Goal: Task Accomplishment & Management: Use online tool/utility

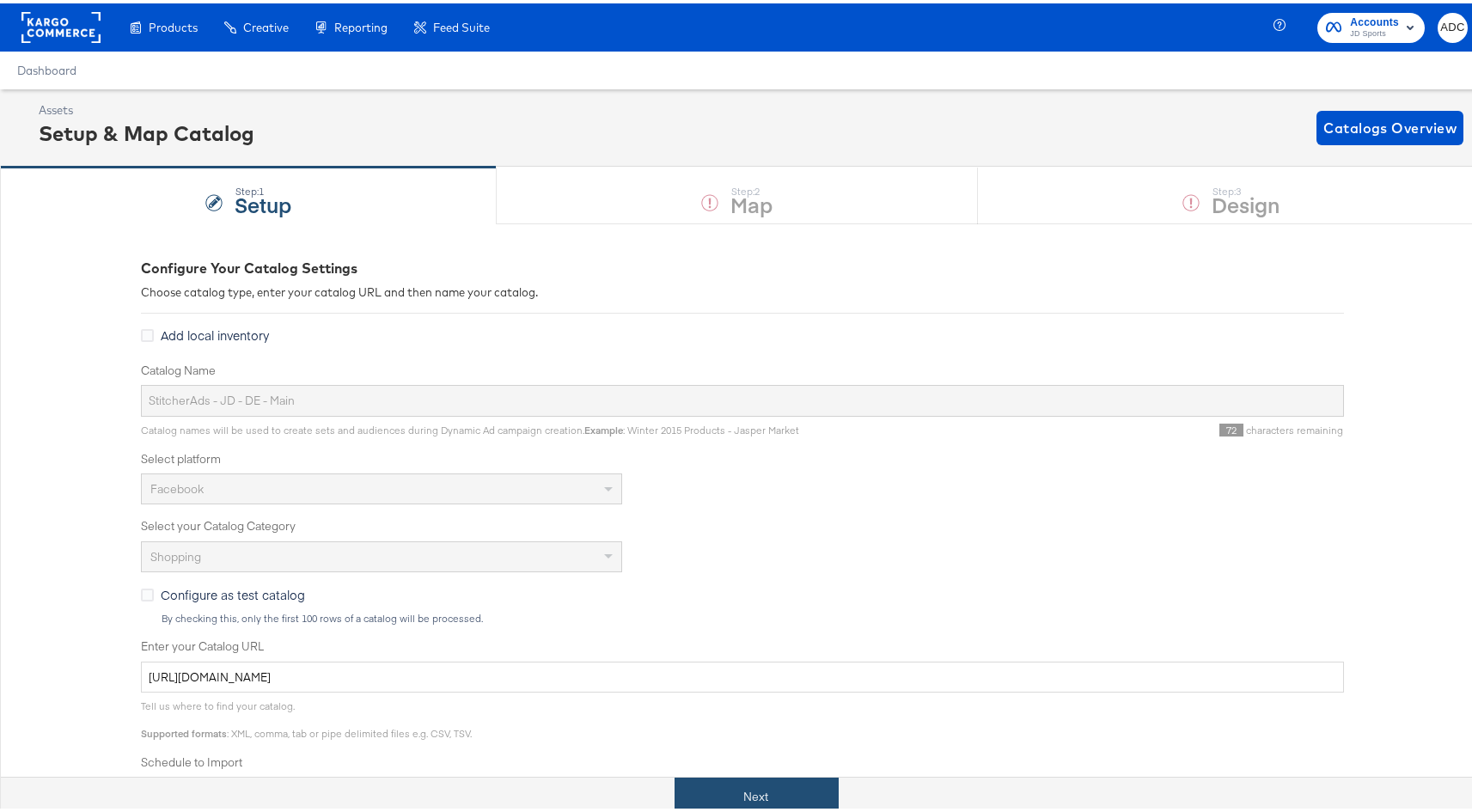
click at [779, 792] on button "Next" at bounding box center [756, 793] width 164 height 39
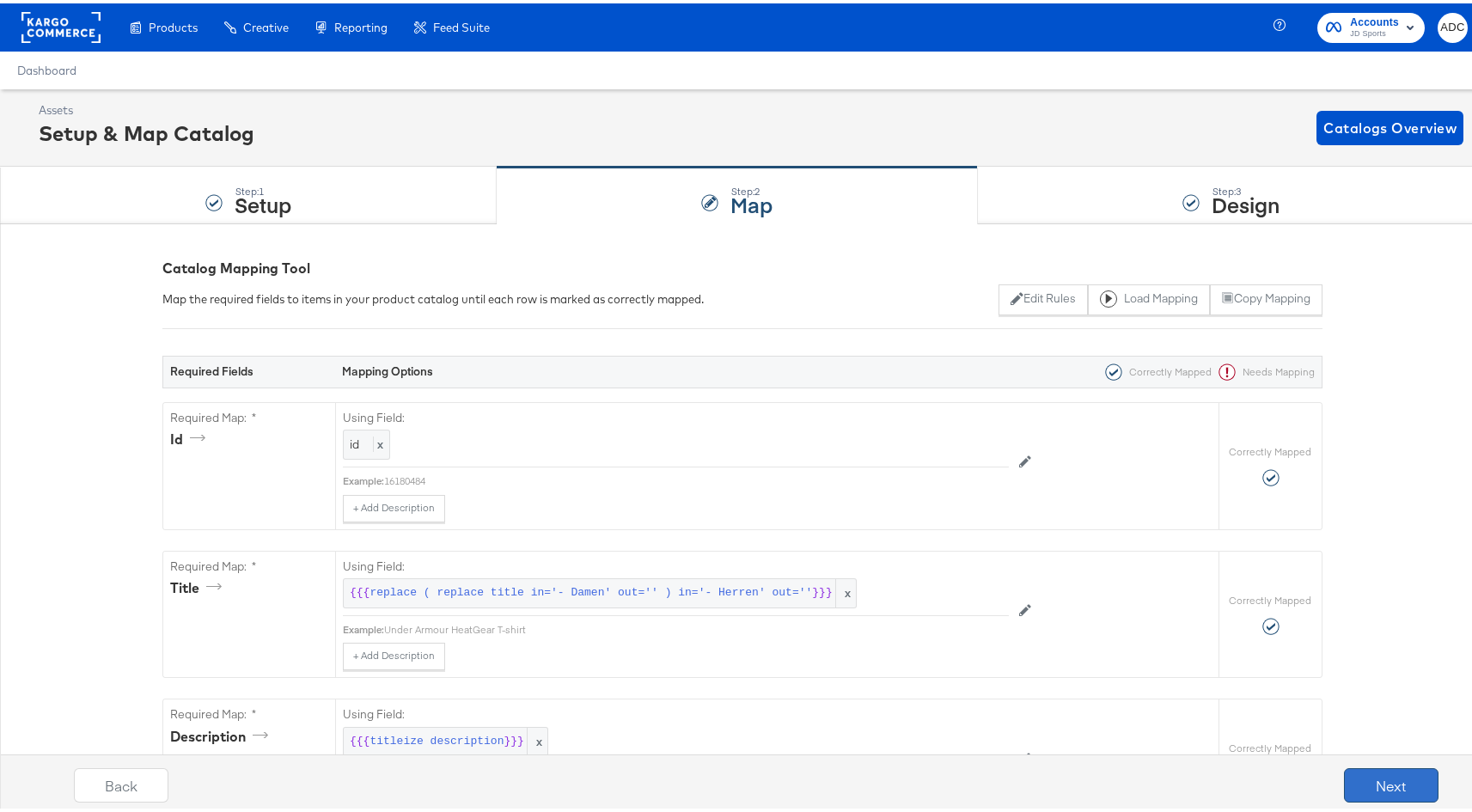
click at [1361, 792] on button "Next" at bounding box center [1391, 782] width 94 height 35
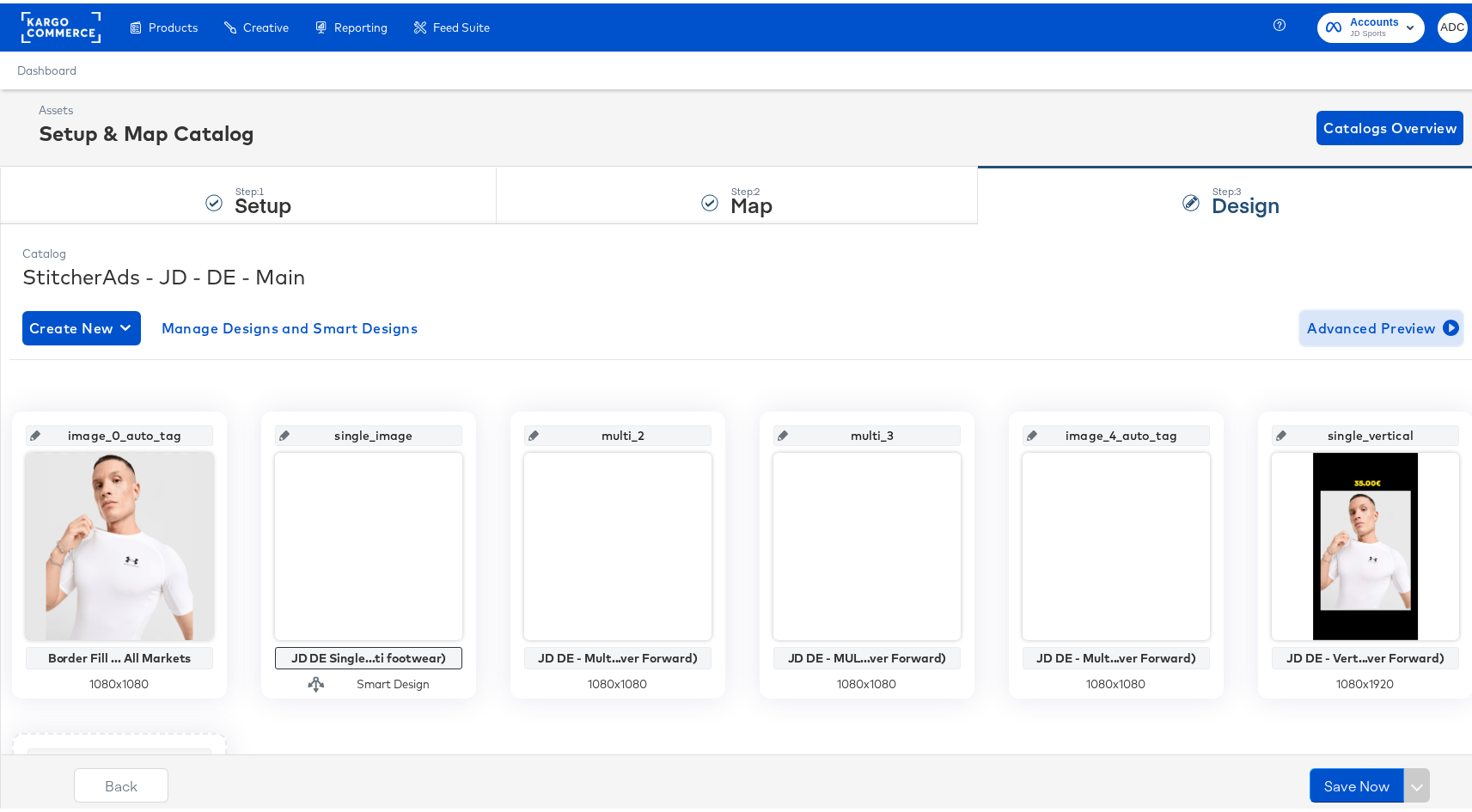
click at [1313, 323] on span "Advanced Preview" at bounding box center [1381, 324] width 148 height 24
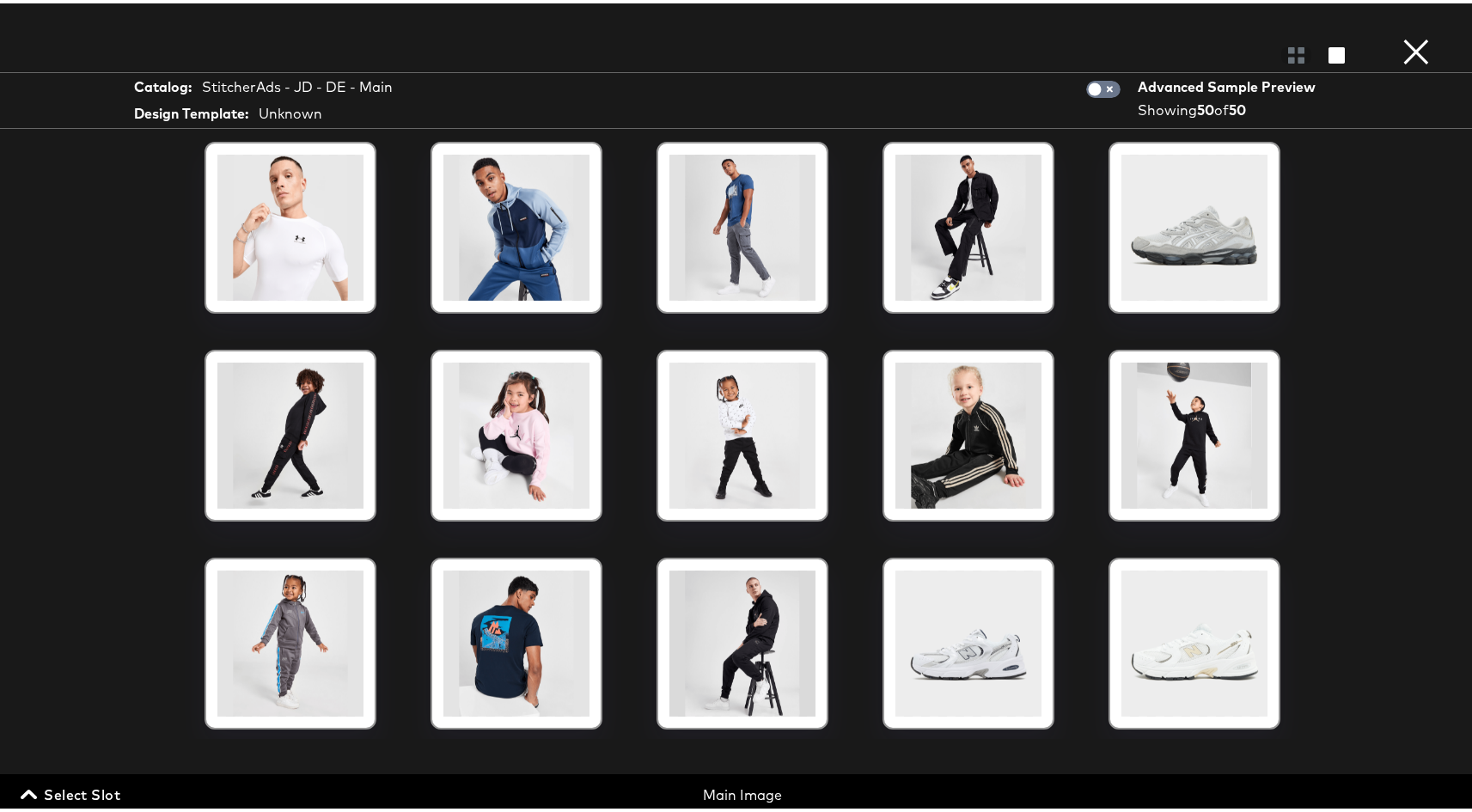
click at [736, 786] on div "Main Image" at bounding box center [742, 791] width 475 height 20
click at [741, 795] on div "Main Image" at bounding box center [742, 791] width 475 height 20
click at [76, 781] on span "Select Slot" at bounding box center [72, 791] width 96 height 24
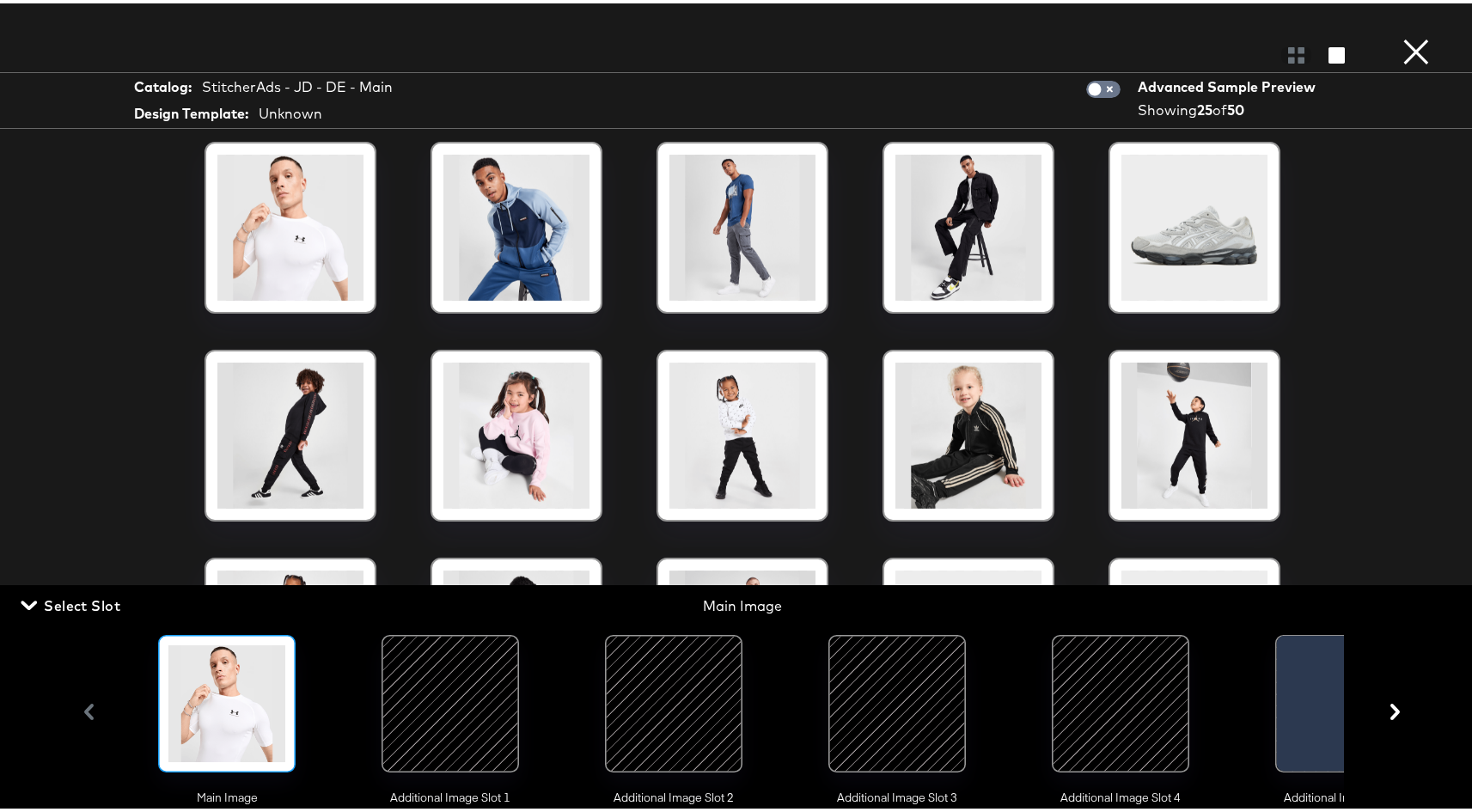
click at [457, 701] on div at bounding box center [450, 699] width 117 height 116
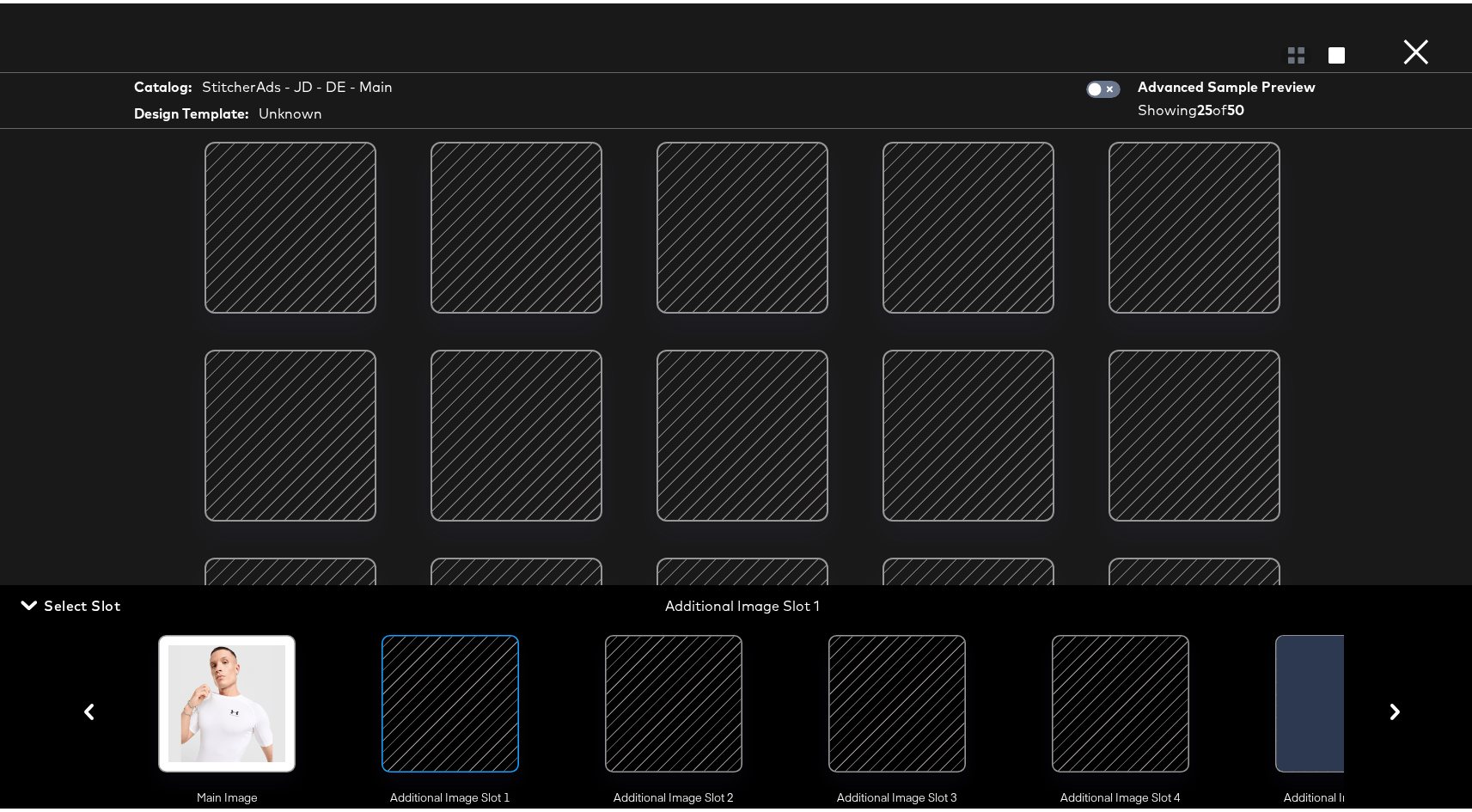
click at [653, 710] on div at bounding box center [673, 699] width 117 height 116
click at [918, 707] on div at bounding box center [896, 699] width 117 height 116
click at [1090, 698] on div at bounding box center [1120, 699] width 117 height 116
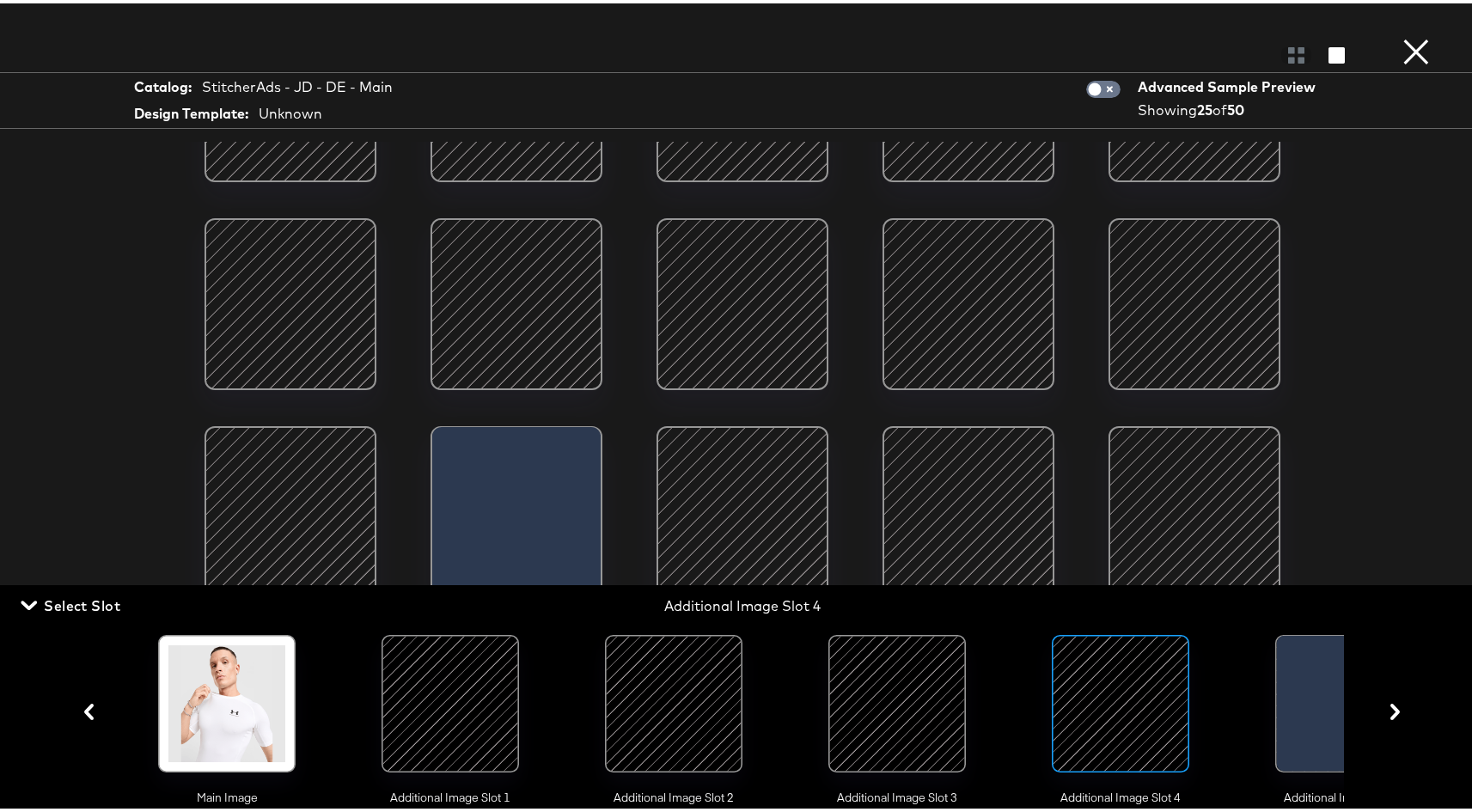
scroll to position [341, 0]
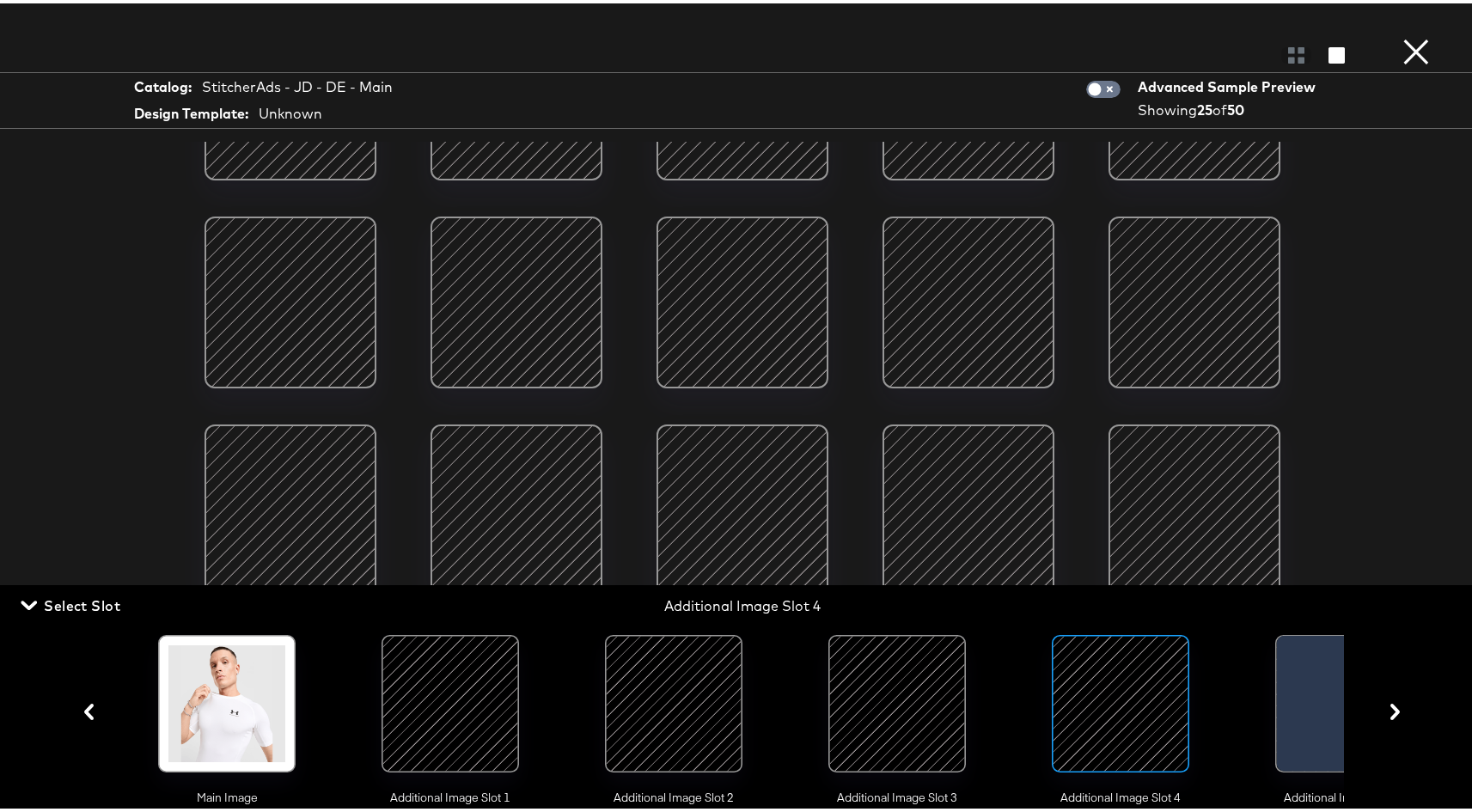
click at [1399, 35] on button "×" at bounding box center [1416, 17] width 35 height 35
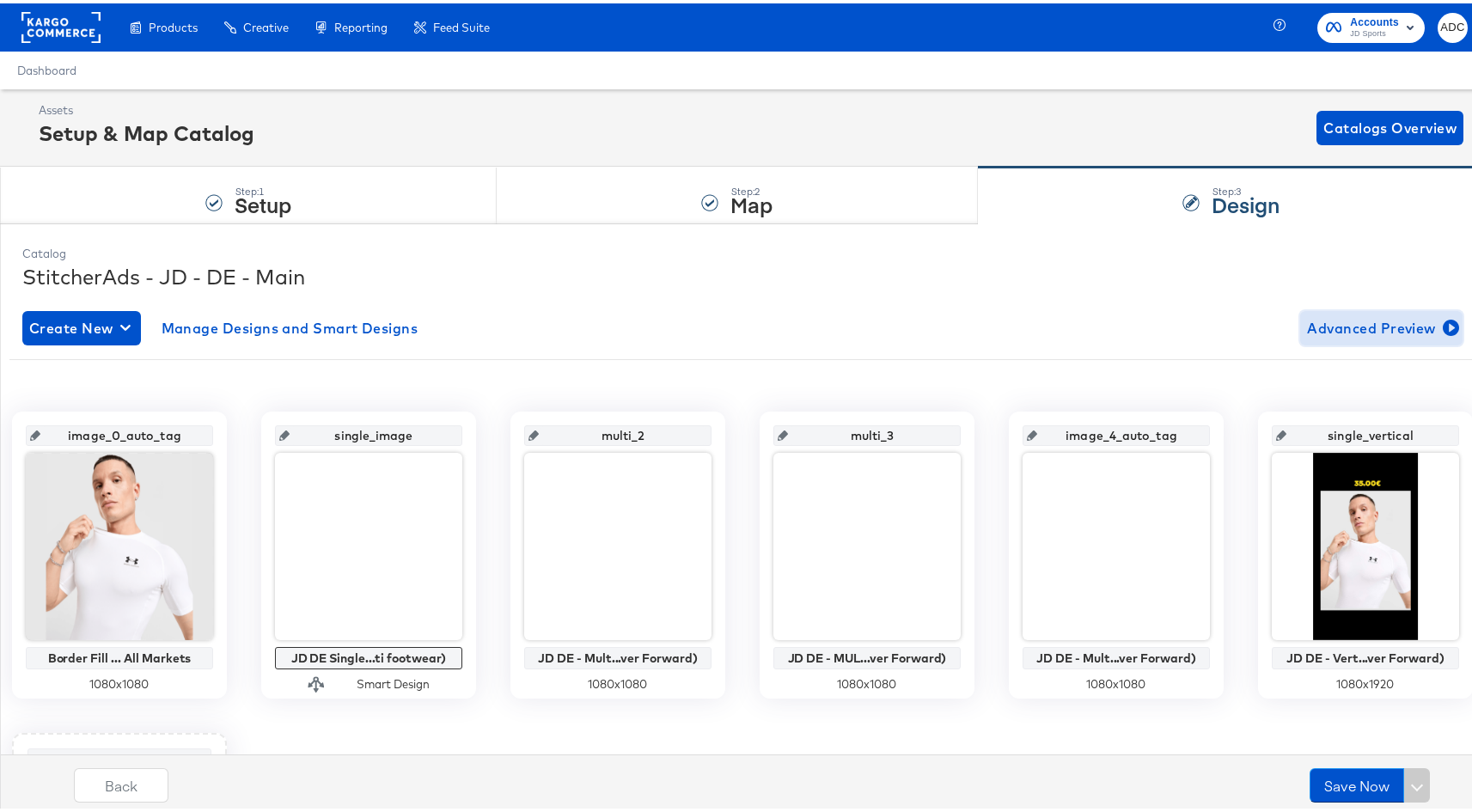
click at [1336, 322] on span "Advanced Preview" at bounding box center [1381, 324] width 148 height 24
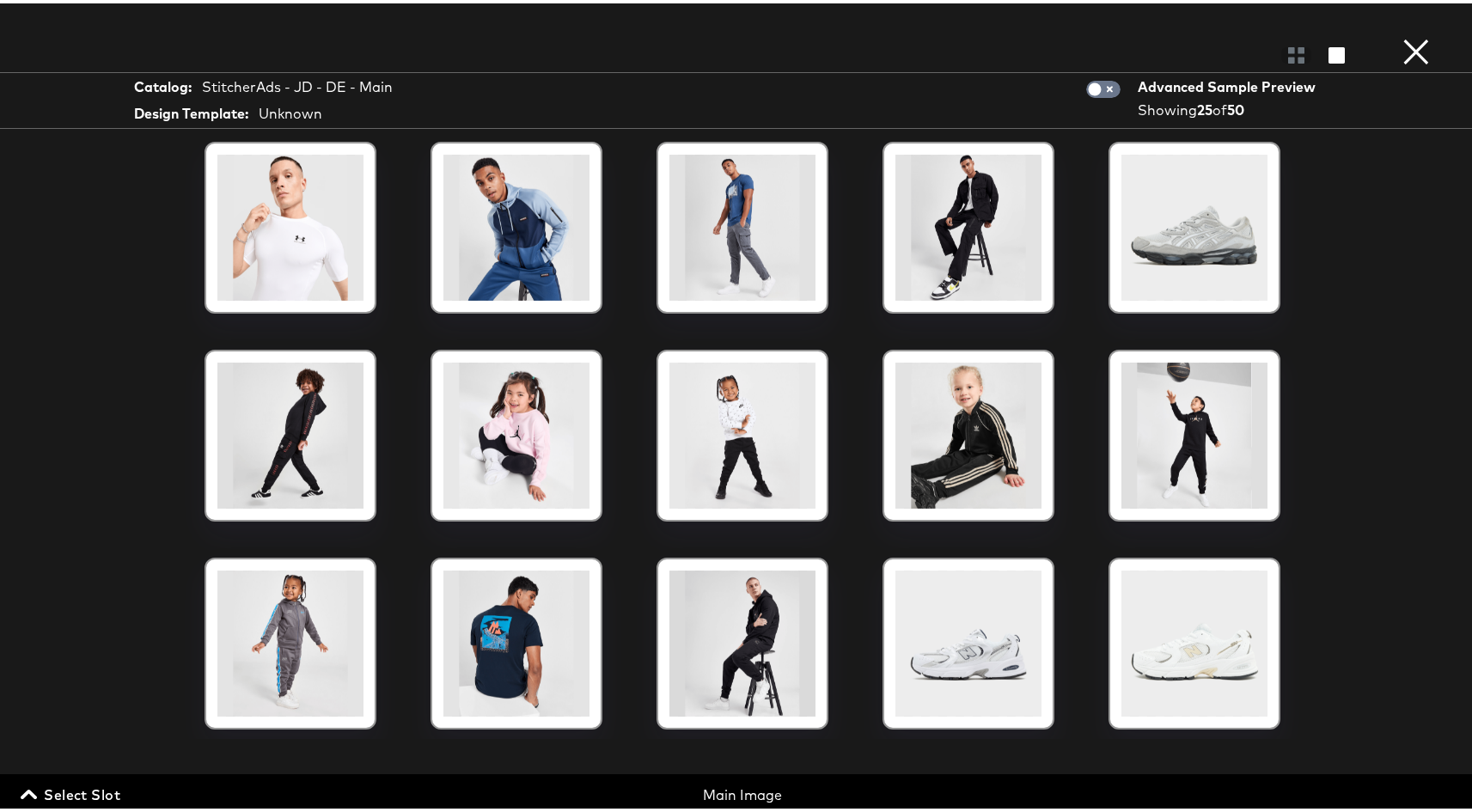
click at [1403, 35] on button "×" at bounding box center [1416, 17] width 35 height 35
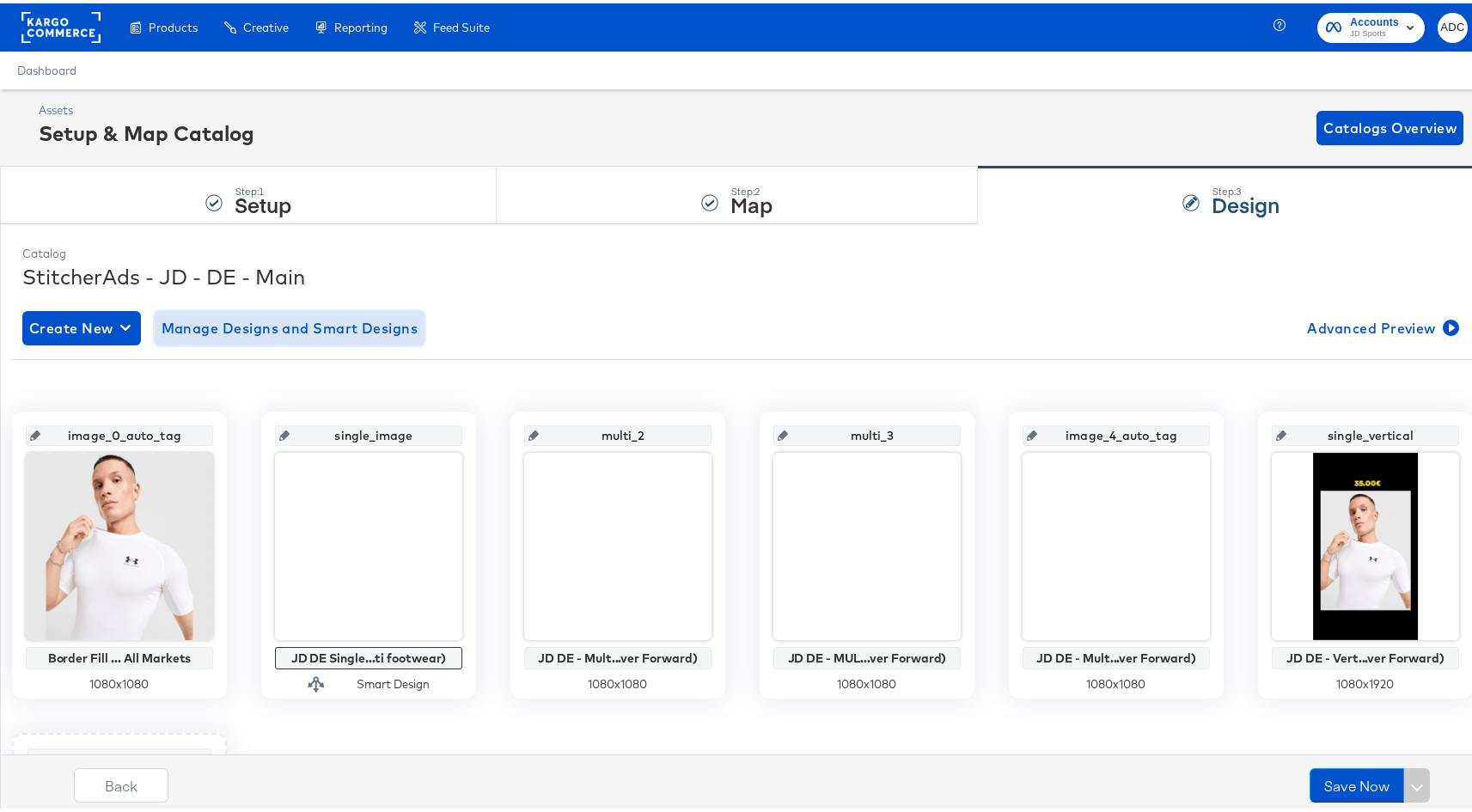
click at [336, 324] on span "Manage Designs and Smart Designs" at bounding box center [290, 324] width 257 height 24
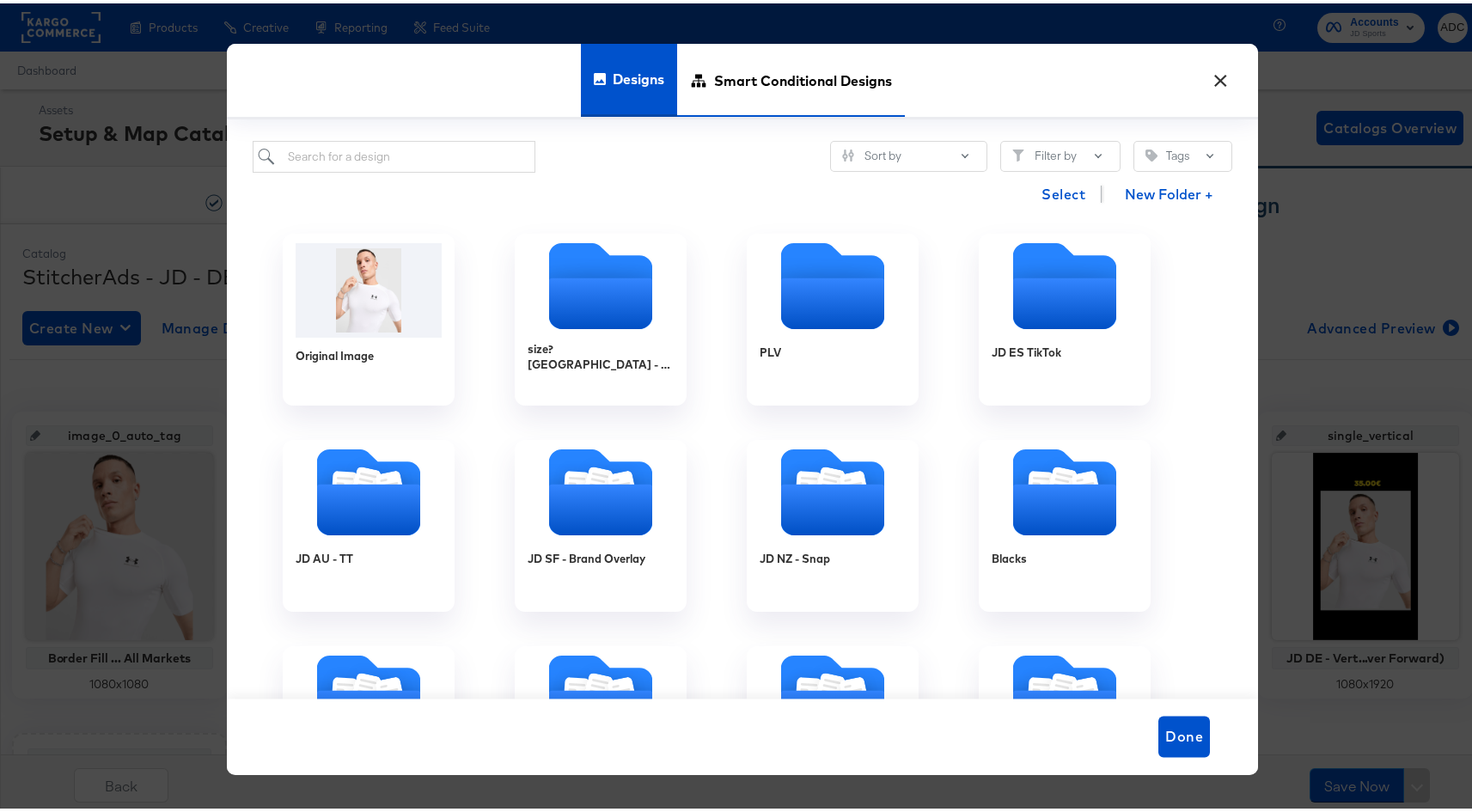
click at [744, 66] on span "Smart Conditional Designs" at bounding box center [803, 78] width 178 height 76
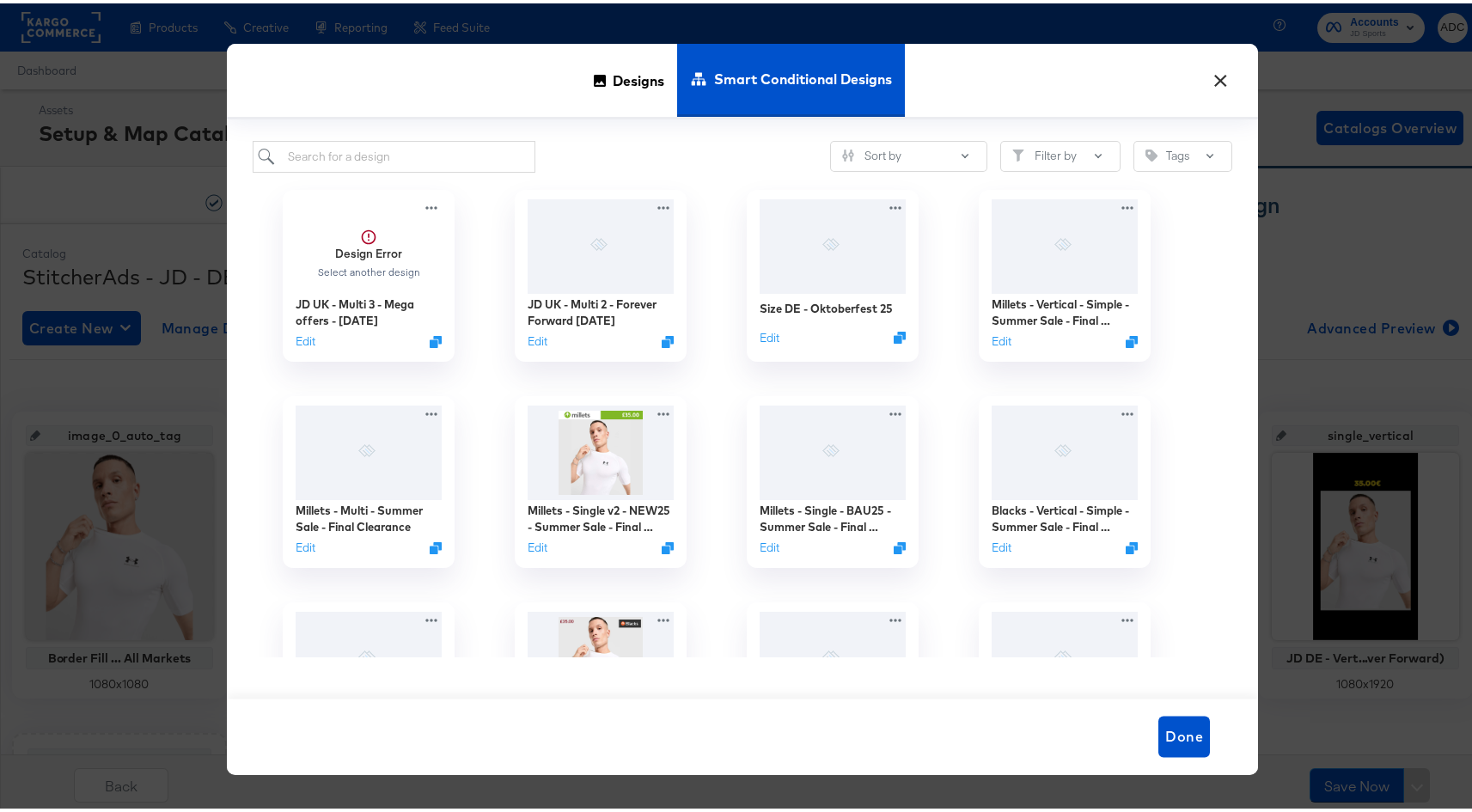
click at [1195, 78] on div "Designs Smart Conditional Designs" at bounding box center [742, 79] width 1031 height 76
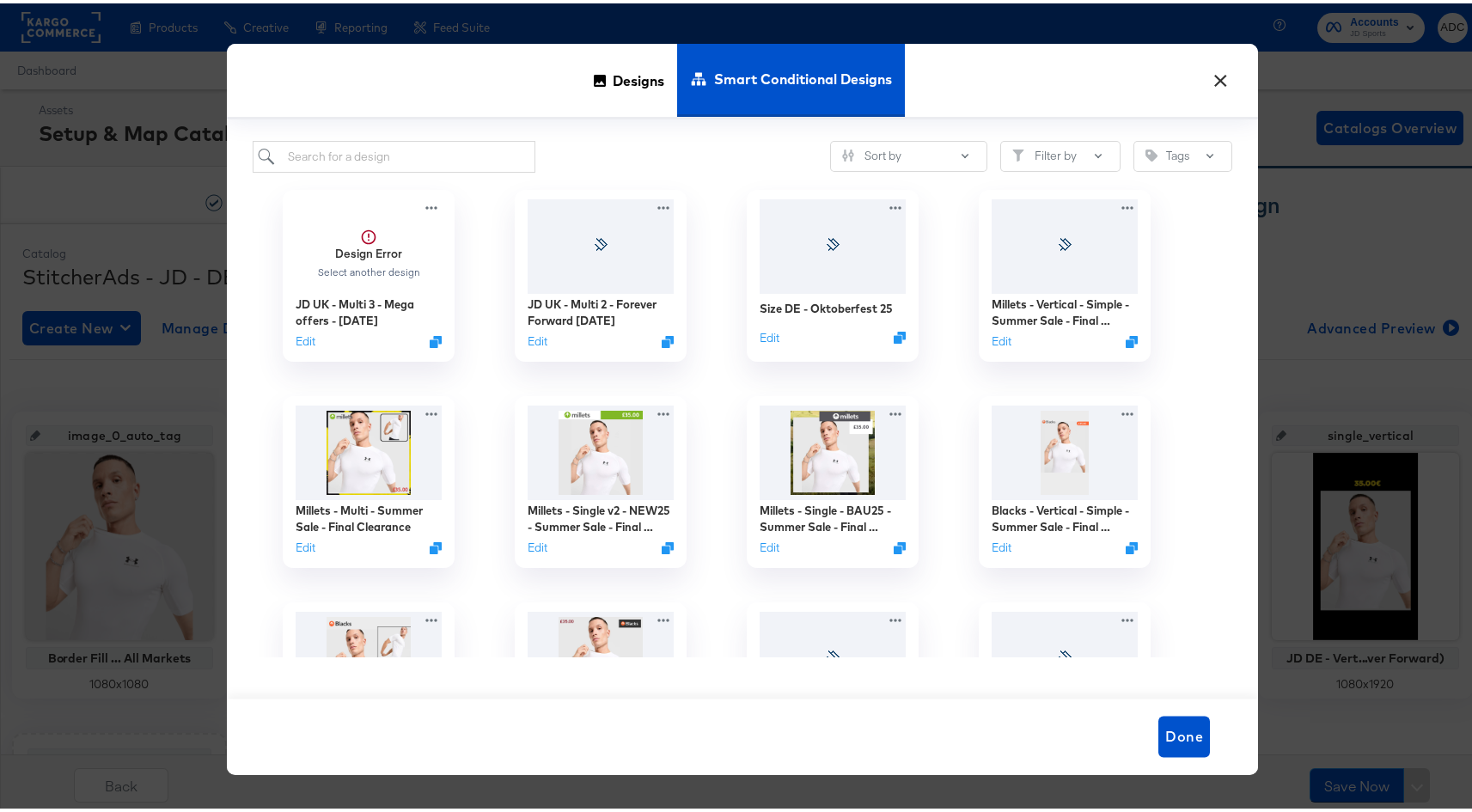
click at [1205, 78] on button "×" at bounding box center [1221, 73] width 31 height 31
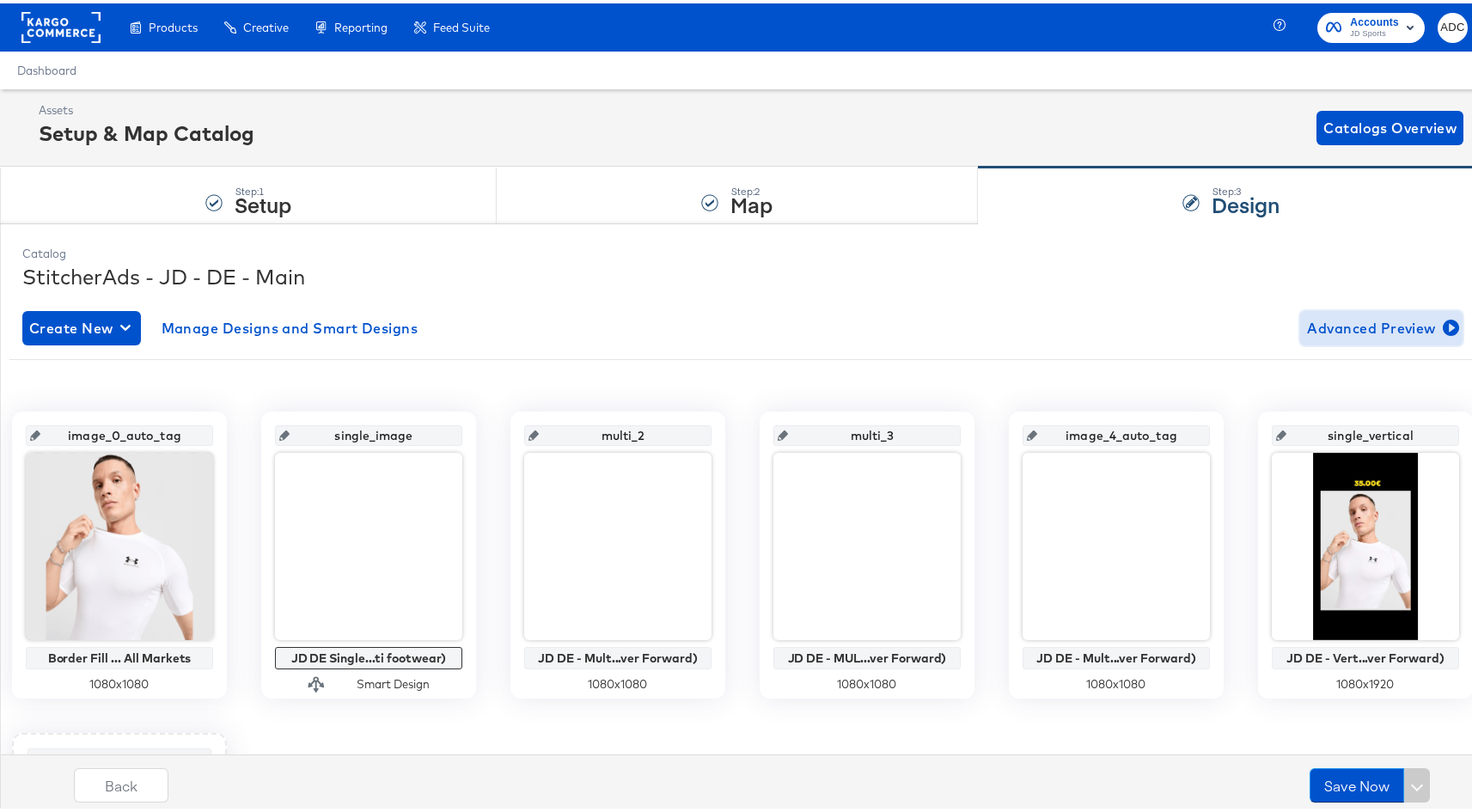
click at [1383, 326] on span "Advanced Preview" at bounding box center [1381, 324] width 148 height 24
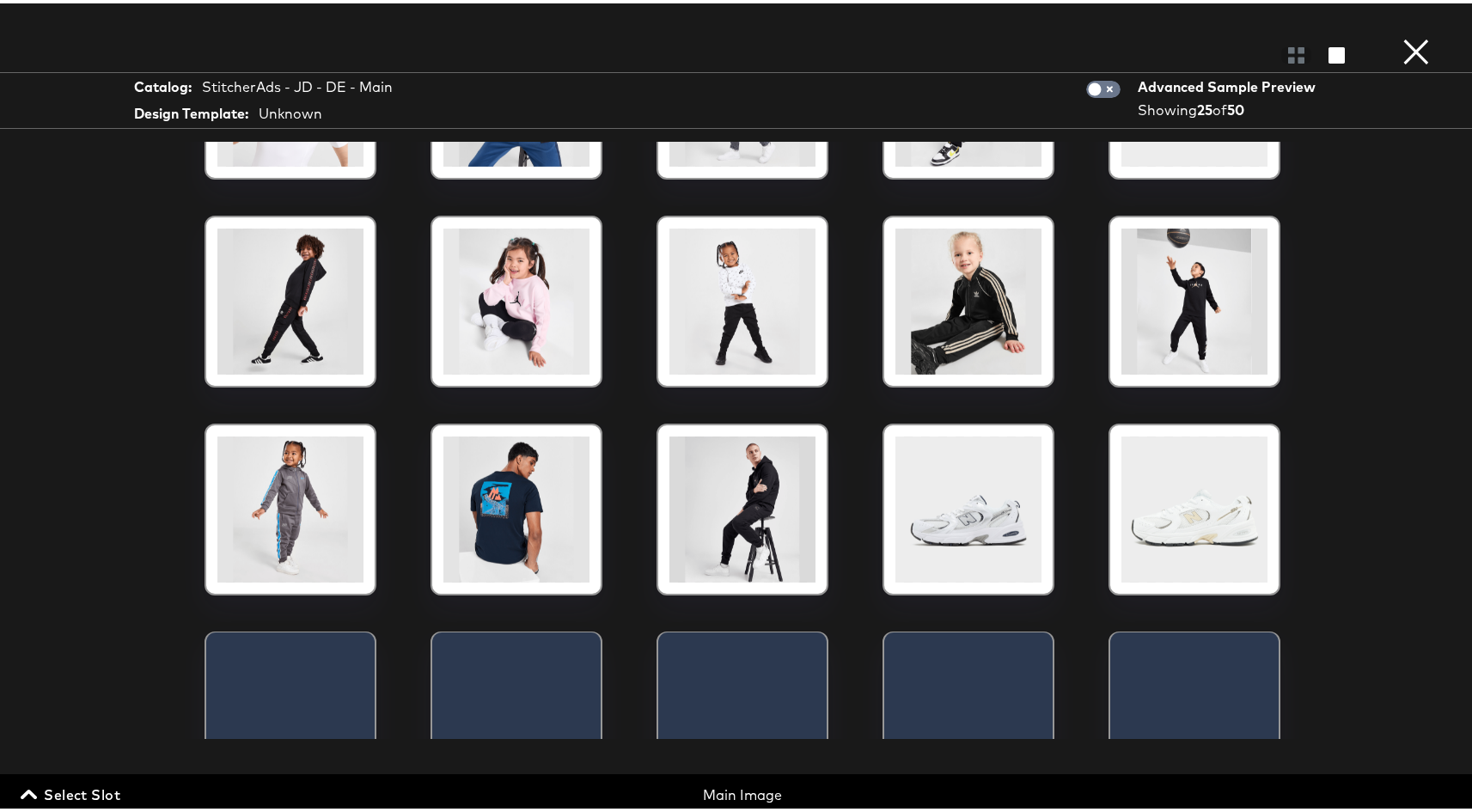
scroll to position [145, 0]
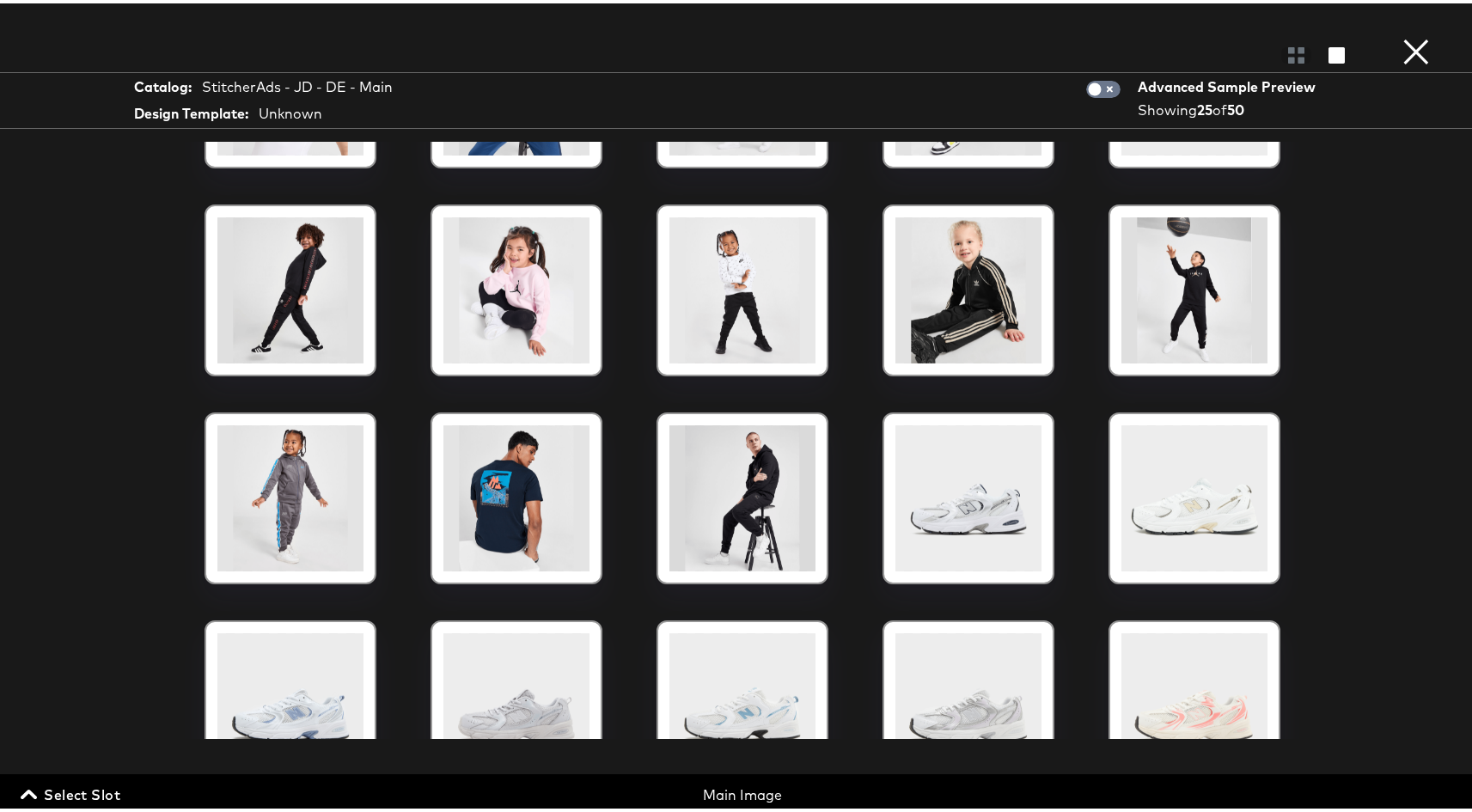
click at [724, 800] on div "Main Image" at bounding box center [742, 791] width 475 height 20
click at [88, 803] on span "Select Slot" at bounding box center [72, 791] width 96 height 24
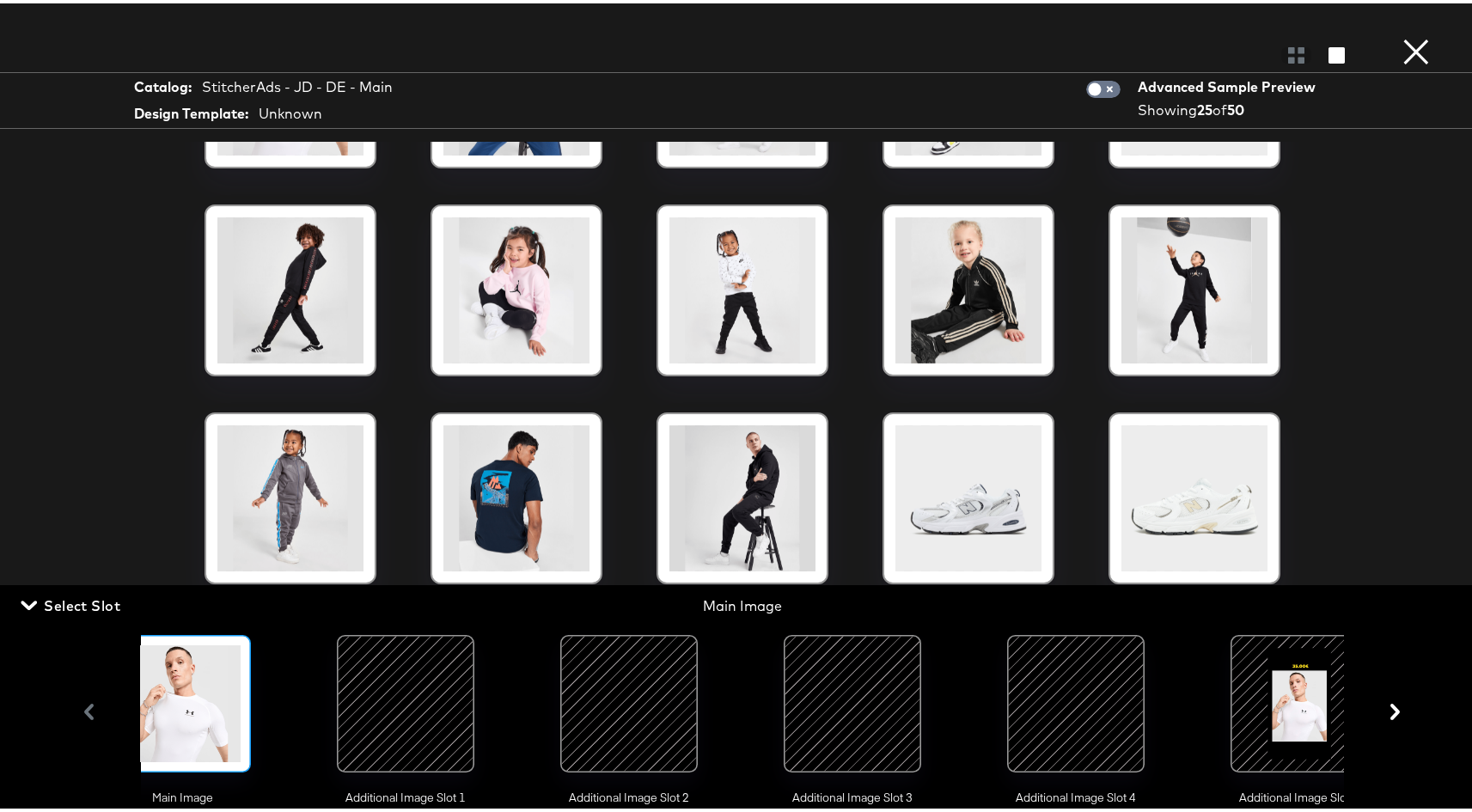
scroll to position [0, 96]
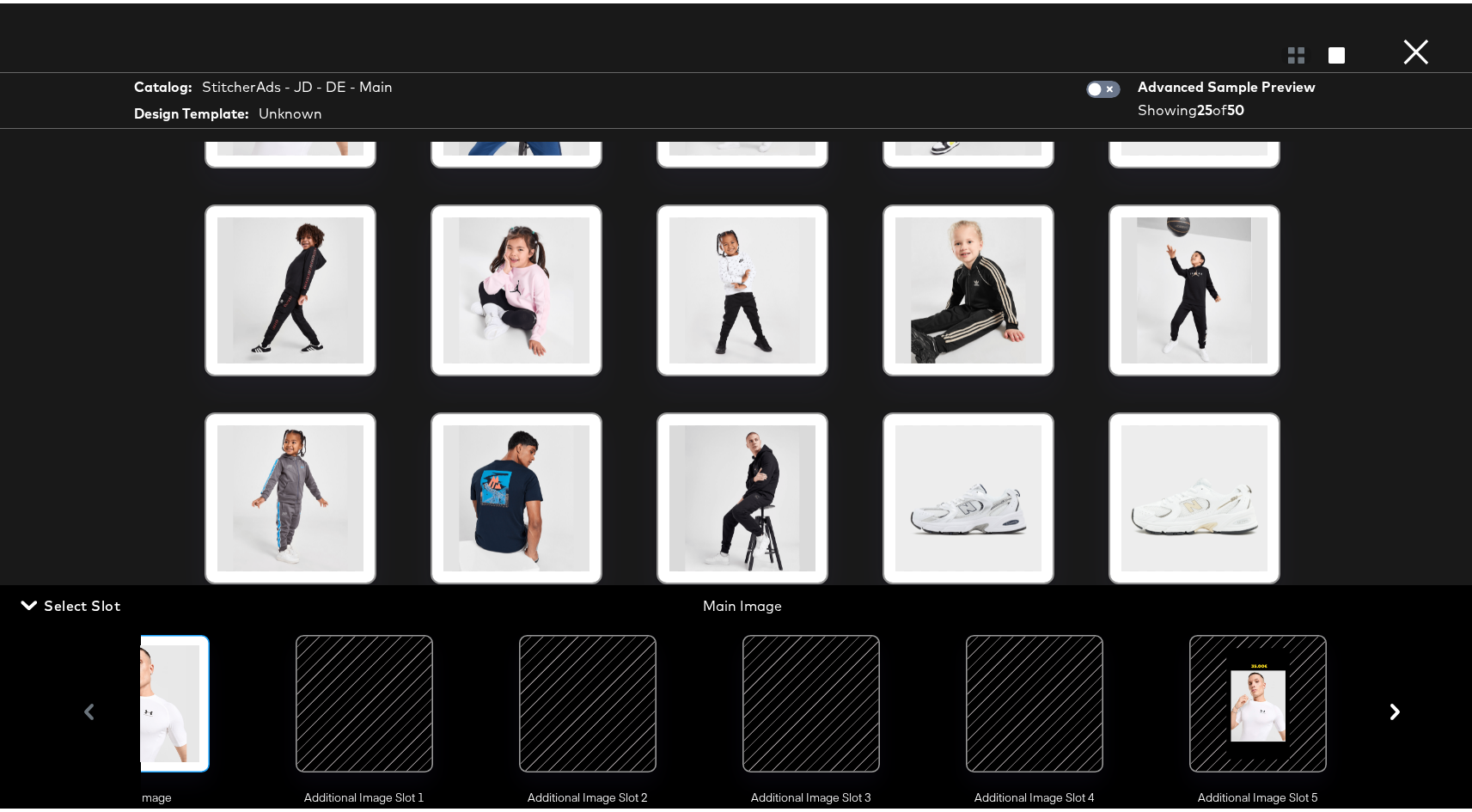
click at [1004, 671] on div at bounding box center [1034, 699] width 117 height 116
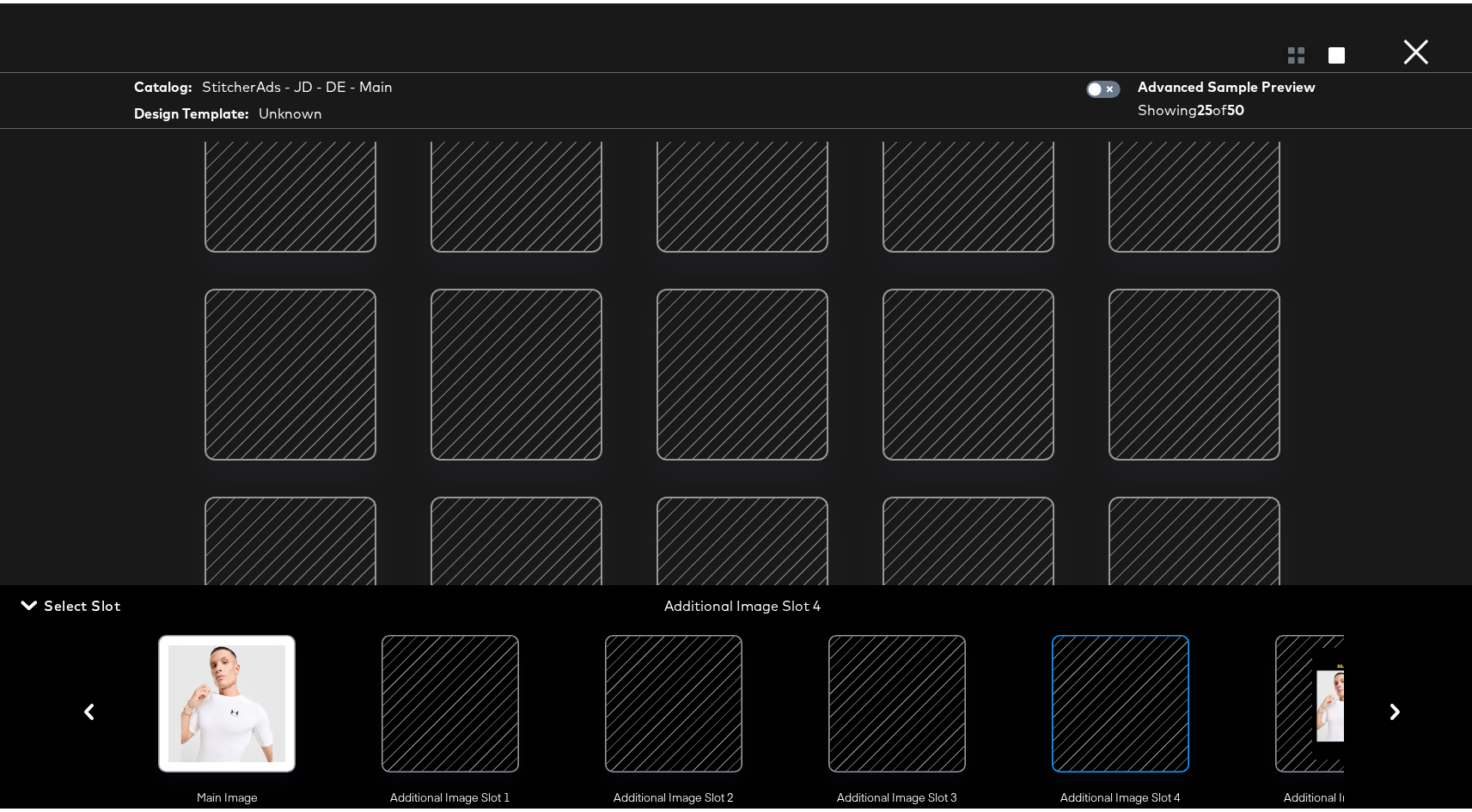
scroll to position [328, 0]
click at [882, 687] on div at bounding box center [896, 699] width 117 height 116
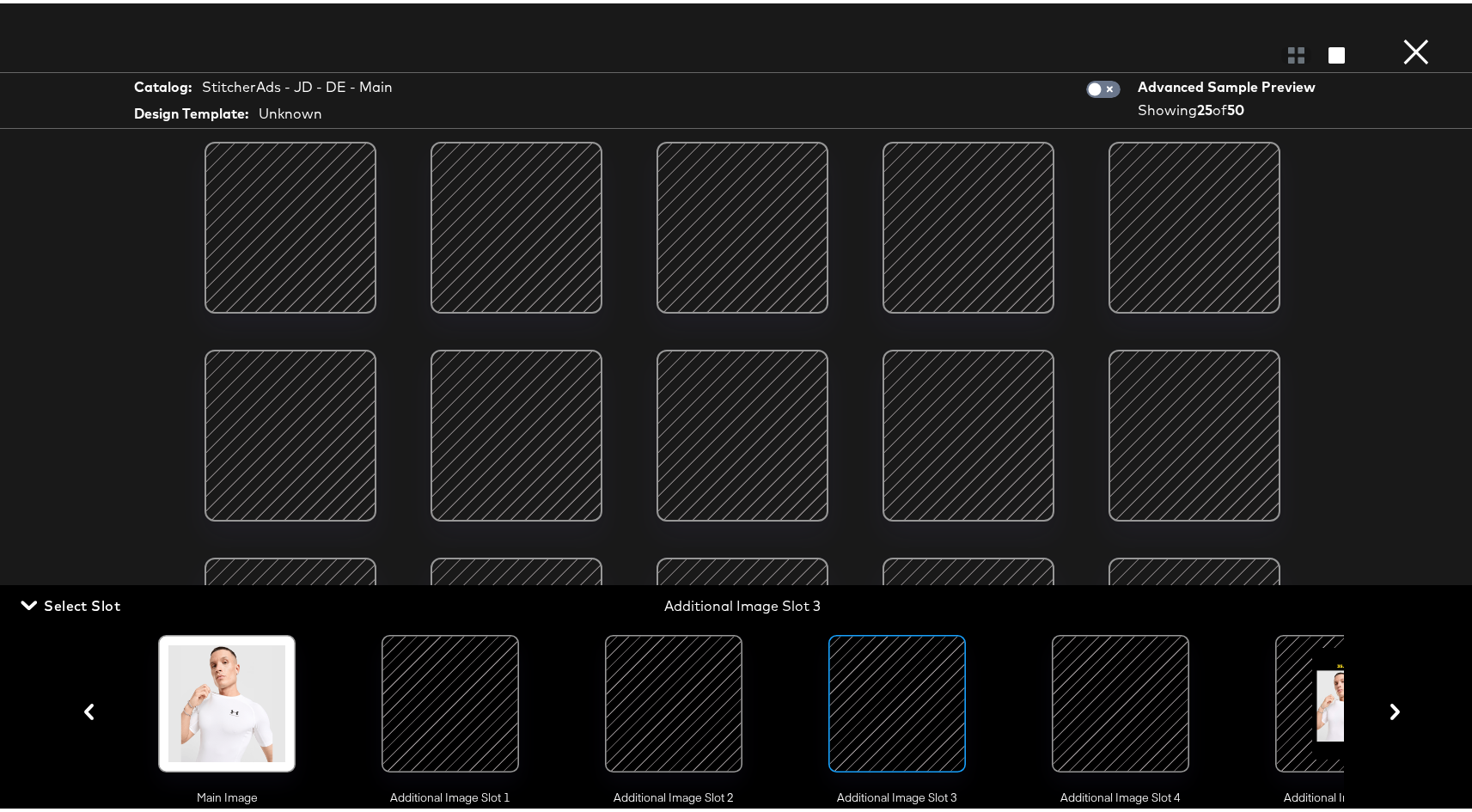
scroll to position [0, 0]
click at [464, 716] on div at bounding box center [450, 699] width 117 height 116
click at [669, 695] on div at bounding box center [673, 699] width 117 height 116
click at [1388, 716] on icon "button" at bounding box center [1394, 708] width 16 height 16
click at [1387, 715] on icon "button" at bounding box center [1394, 708] width 16 height 16
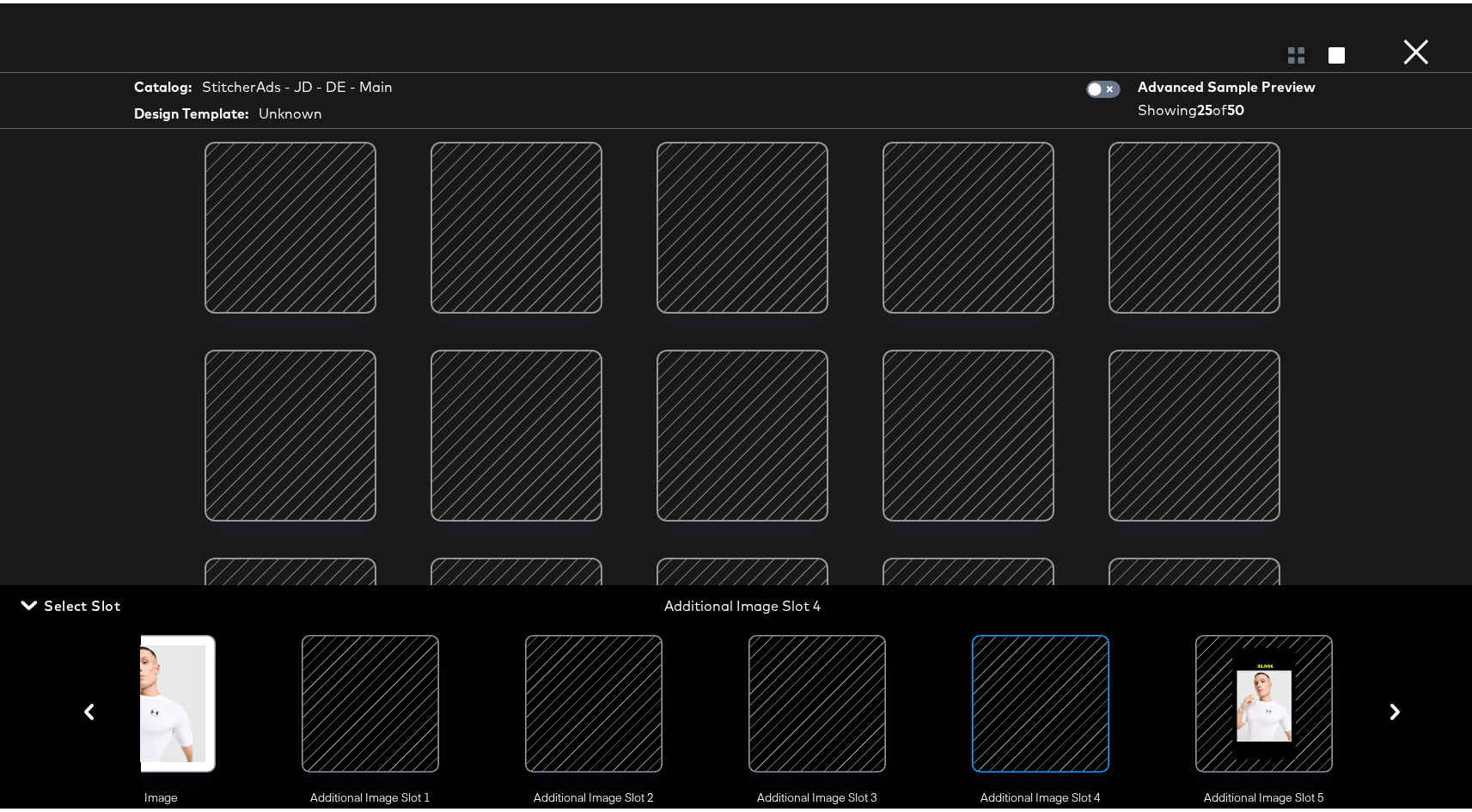
scroll to position [0, 96]
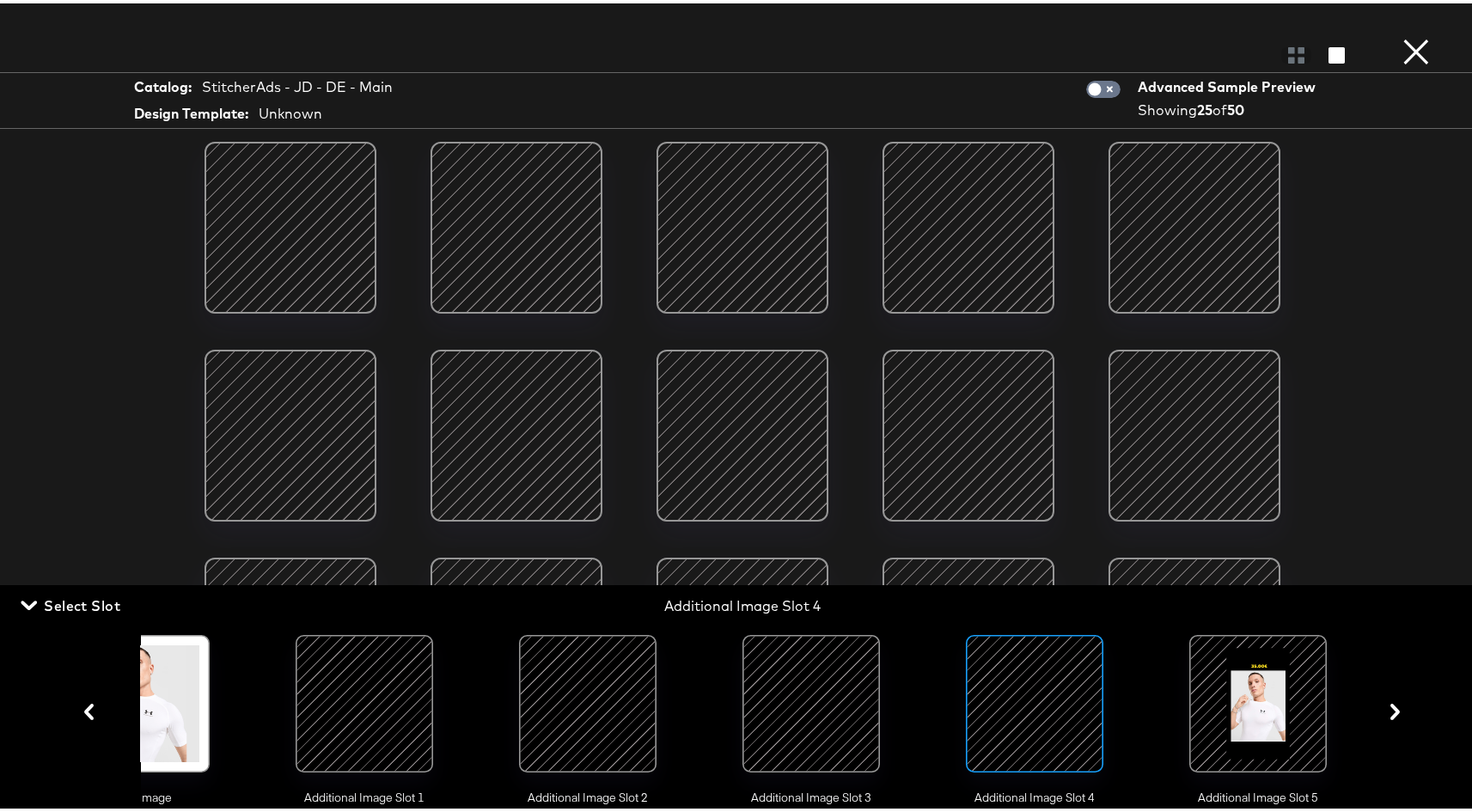
click at [1243, 709] on div at bounding box center [1257, 699] width 117 height 116
